Goal: Navigation & Orientation: Go to known website

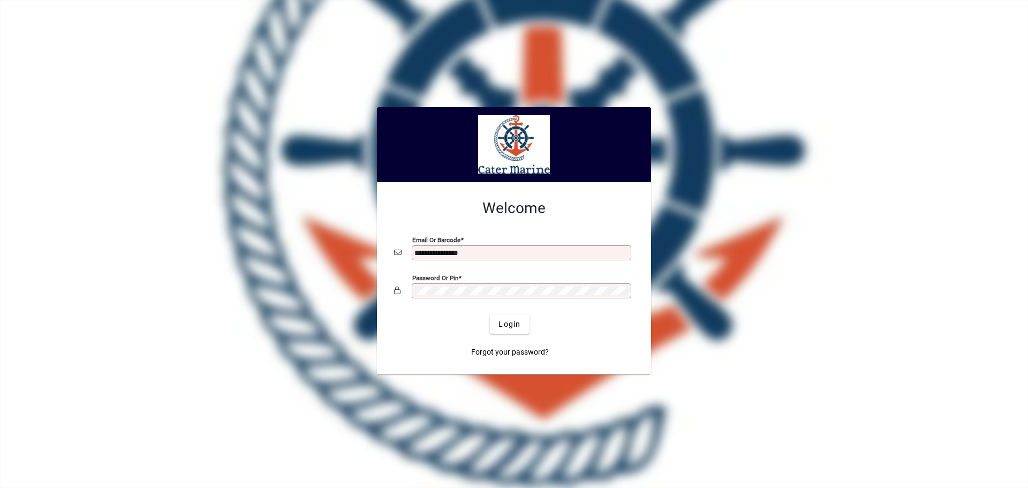
type input "**********"
click at [490, 314] on button "Login" at bounding box center [509, 323] width 39 height 19
